Goal: Information Seeking & Learning: Check status

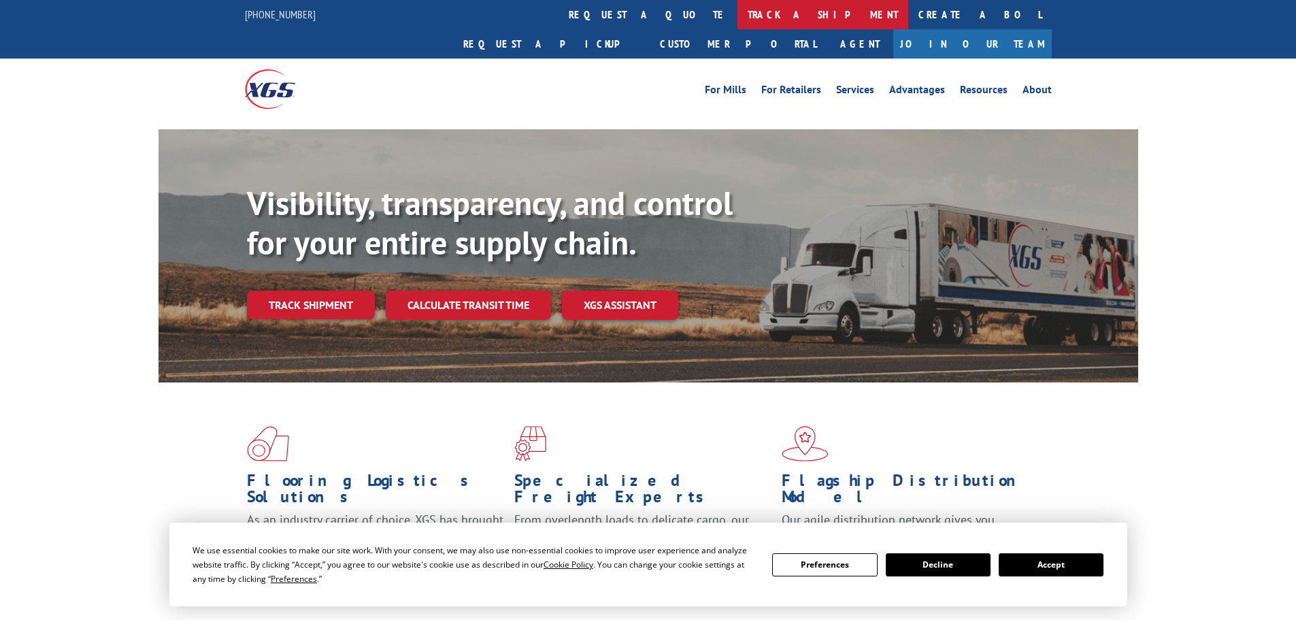
click at [738, 16] on link "track a shipment" at bounding box center [823, 14] width 171 height 29
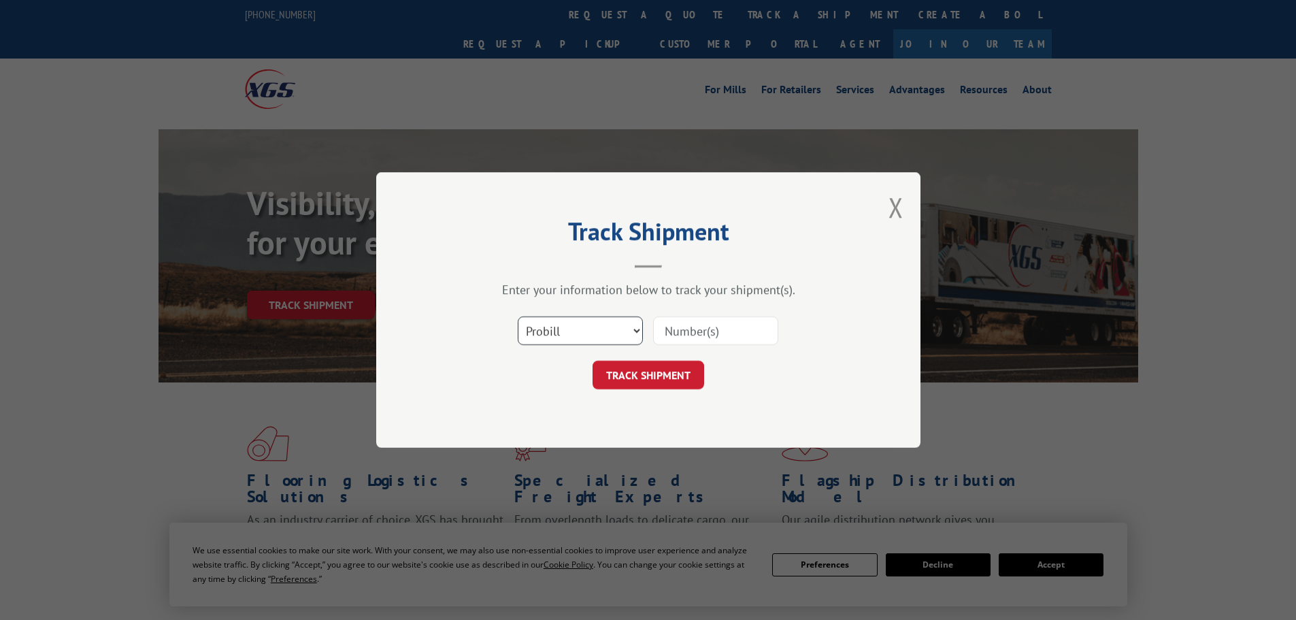
click at [604, 335] on select "Select category... Probill BOL PO" at bounding box center [580, 330] width 125 height 29
select select "po"
click at [518, 316] on select "Select category... Probill BOL PO" at bounding box center [580, 330] width 125 height 29
click at [697, 315] on div at bounding box center [715, 330] width 125 height 31
click at [697, 326] on input at bounding box center [715, 330] width 125 height 29
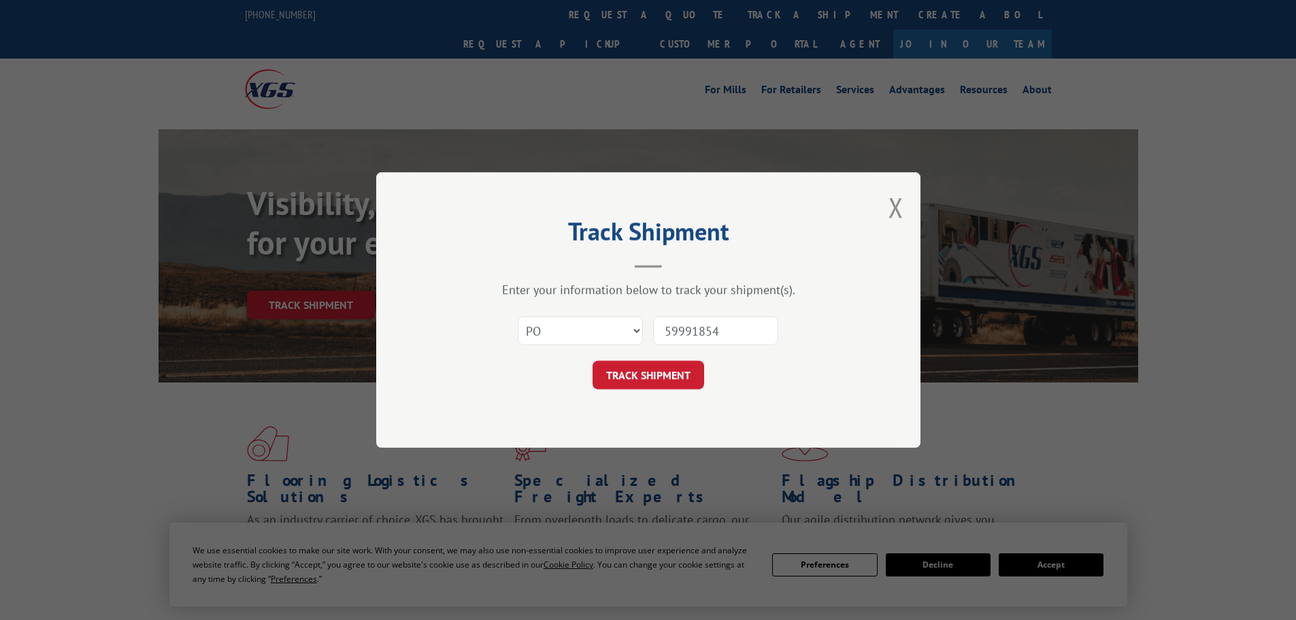
type input "59991854"
click at [593, 361] on button "TRACK SHIPMENT" at bounding box center [649, 375] width 112 height 29
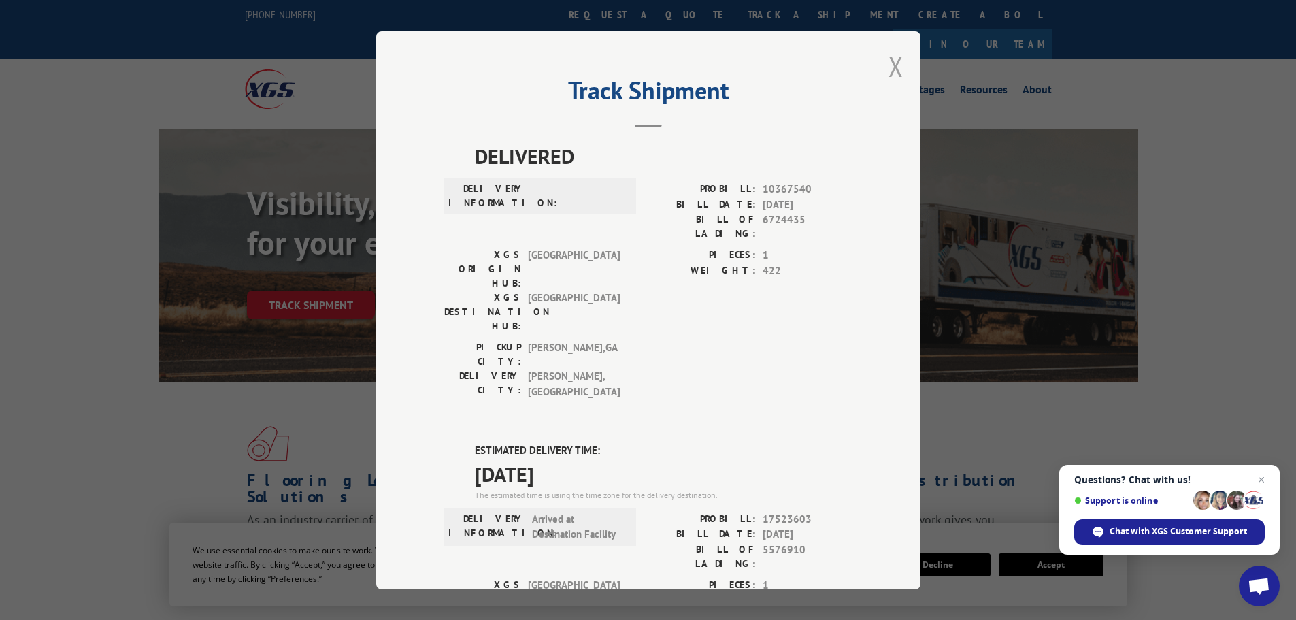
click at [894, 67] on button "Close modal" at bounding box center [896, 66] width 15 height 36
